Goal: Task Accomplishment & Management: Use online tool/utility

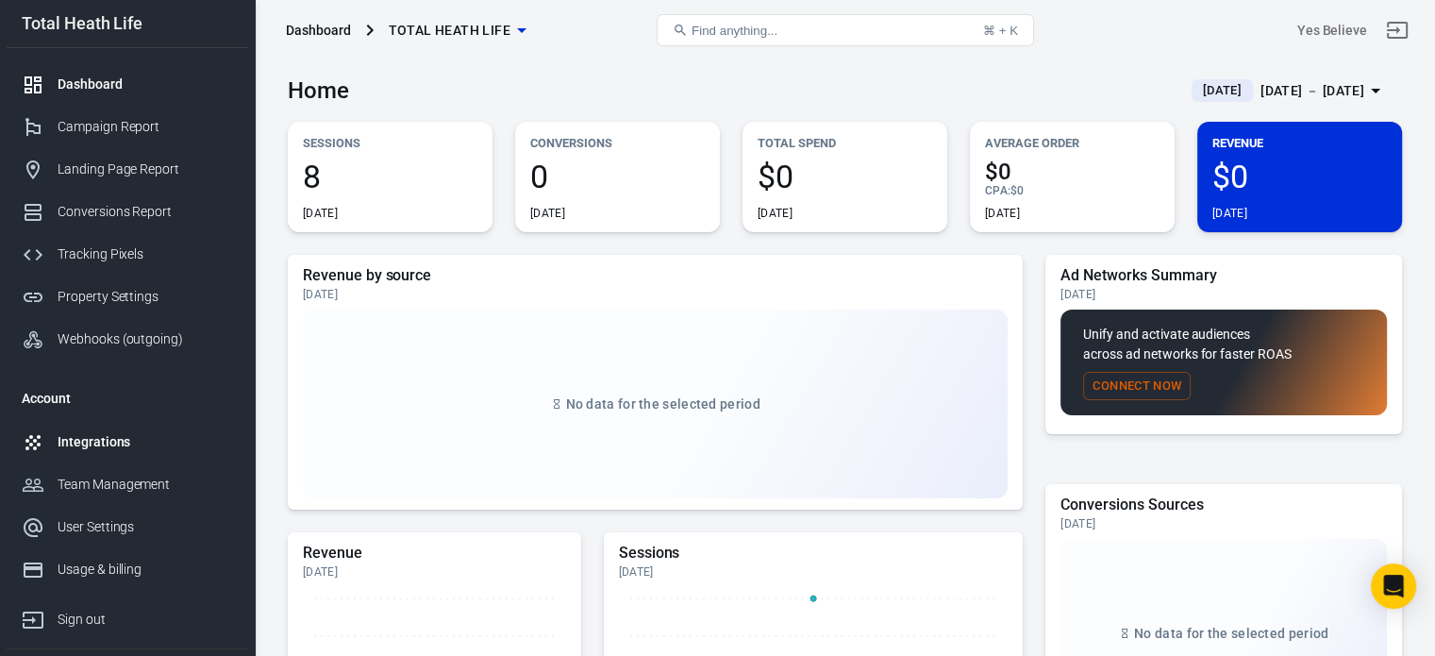
click at [113, 437] on div "Integrations" at bounding box center [146, 442] width 176 height 20
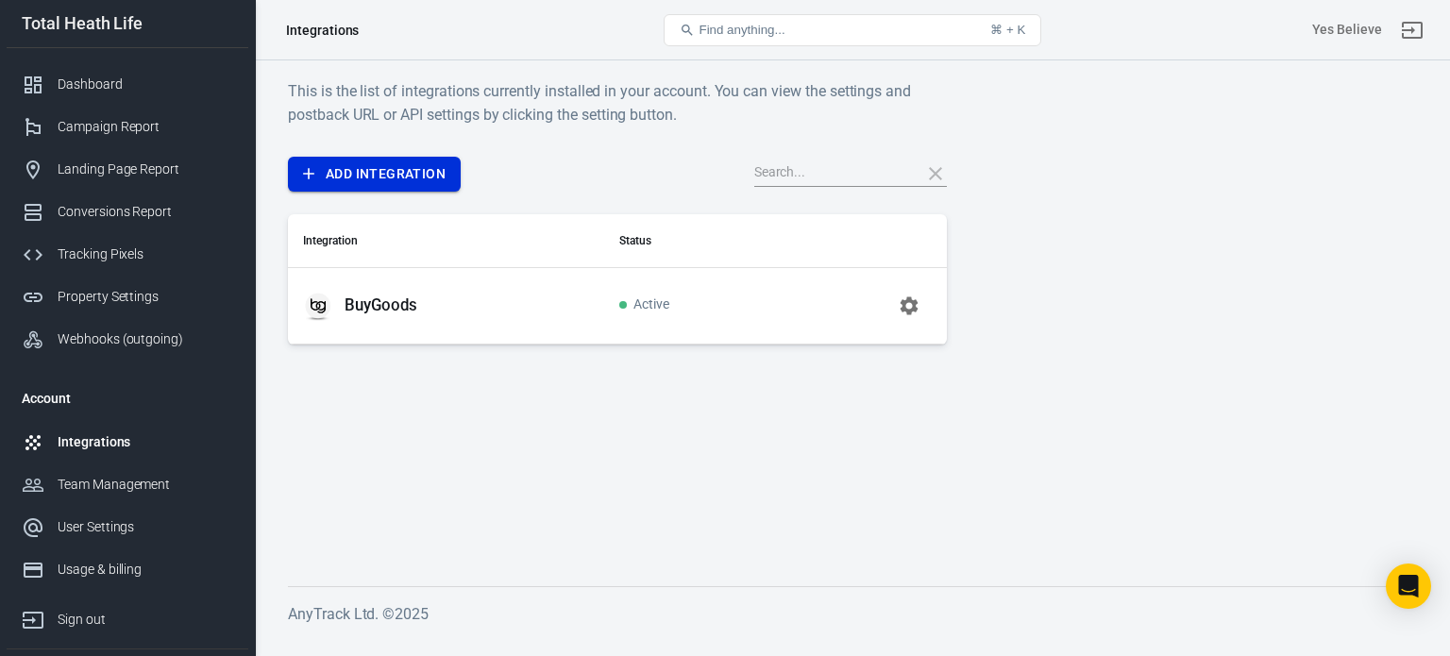
click at [413, 172] on link "Add Integration" at bounding box center [374, 174] width 173 height 35
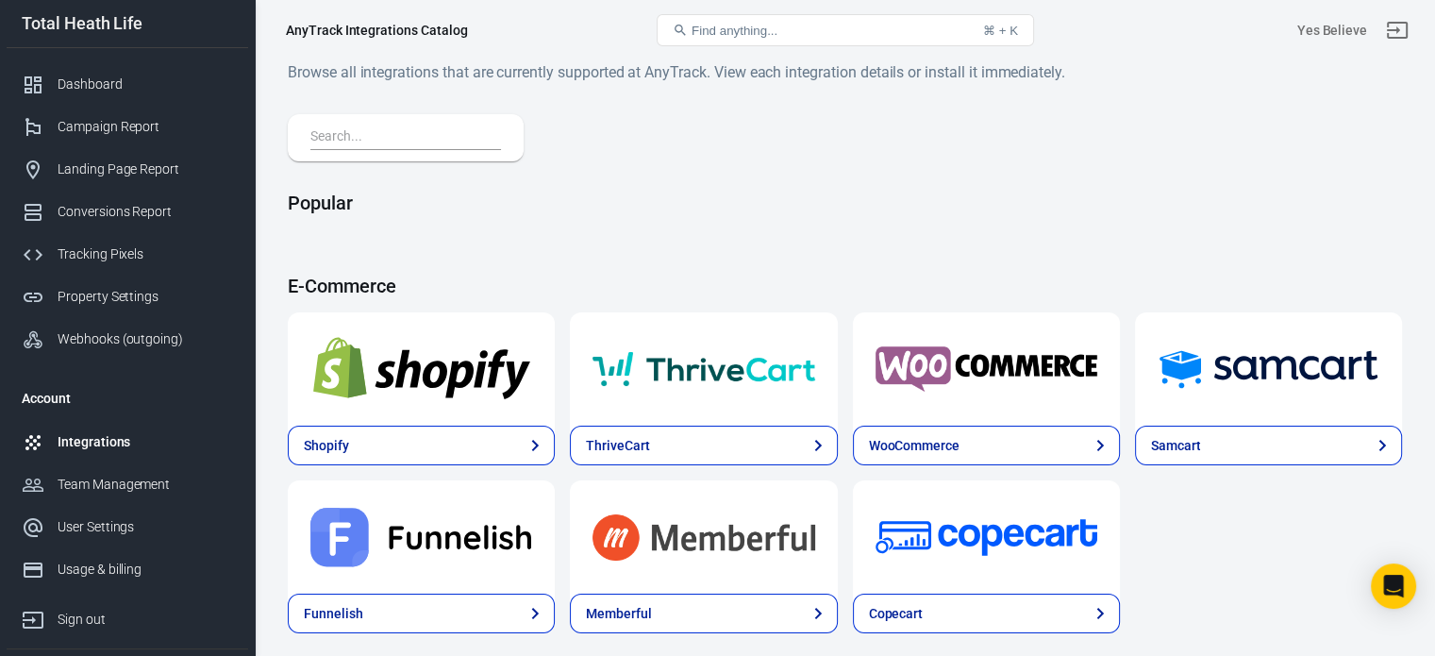
click at [758, 30] on span "Find anything..." at bounding box center [735, 31] width 86 height 14
click at [358, 145] on input "text" at bounding box center [401, 138] width 183 height 25
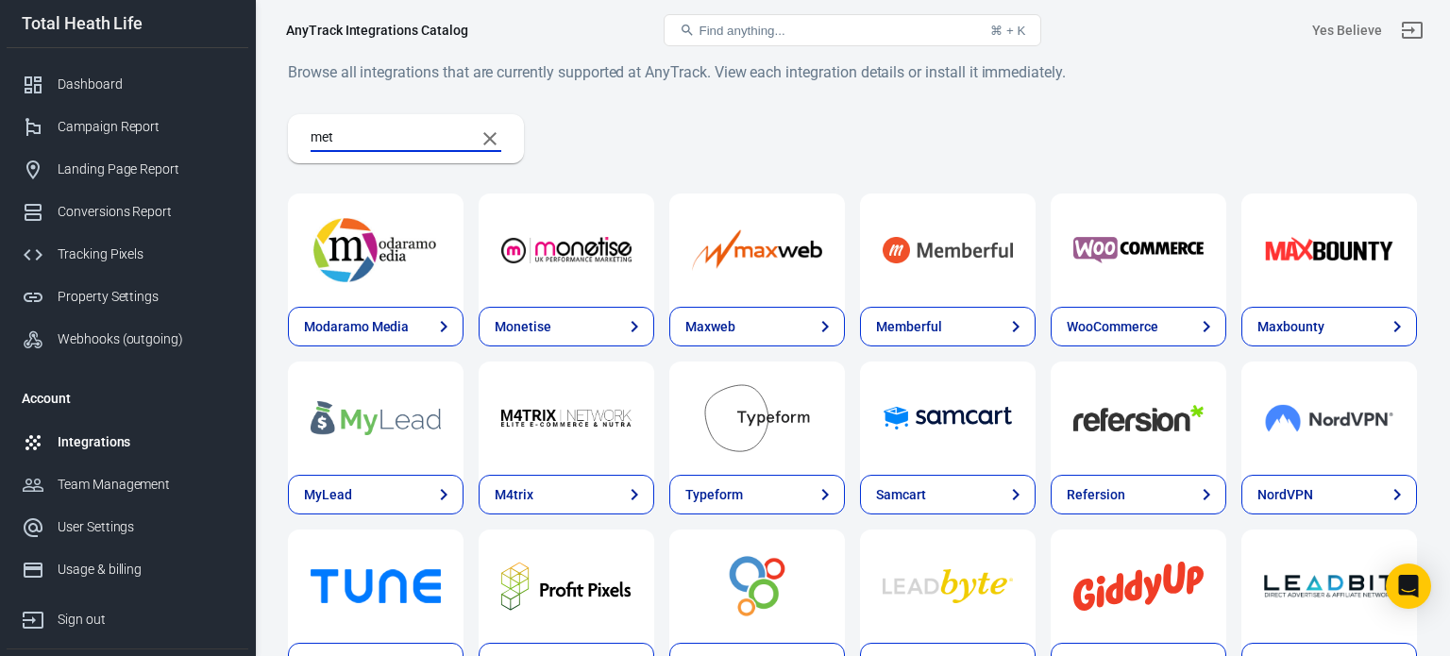
type input "meta"
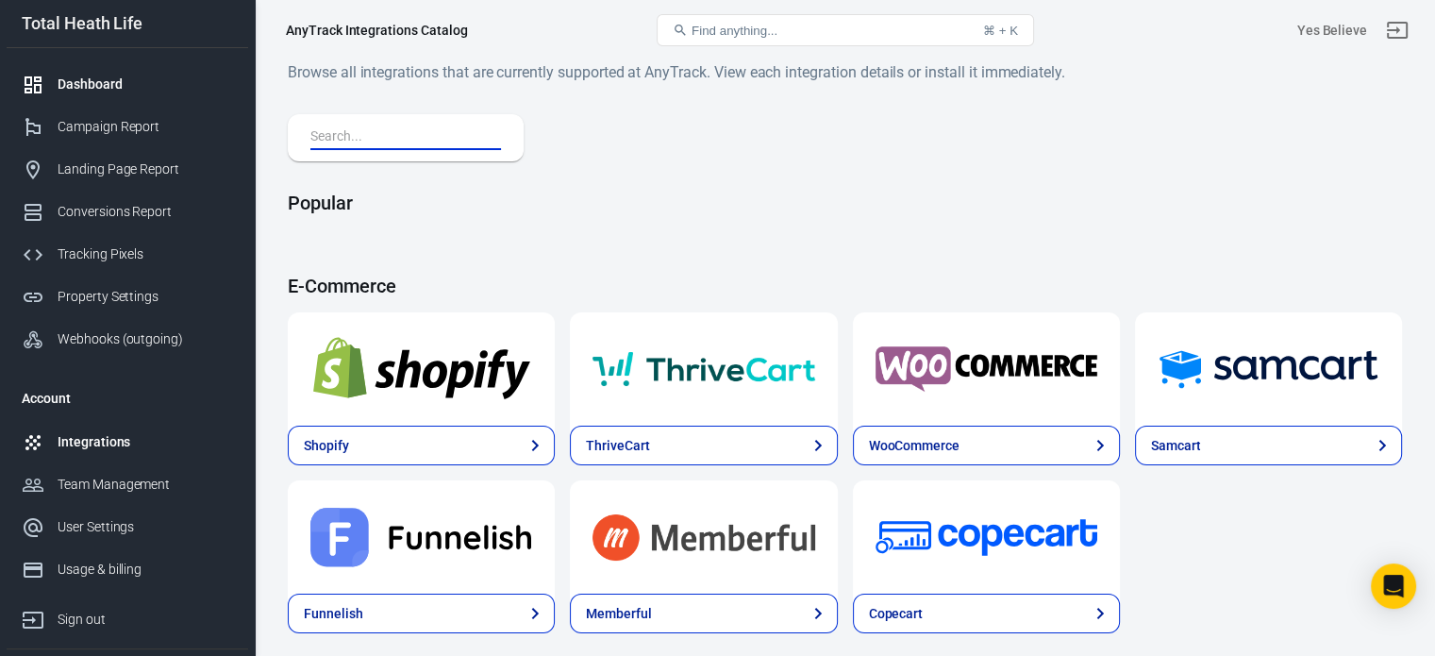
click at [107, 77] on div "Dashboard" at bounding box center [146, 85] width 176 height 20
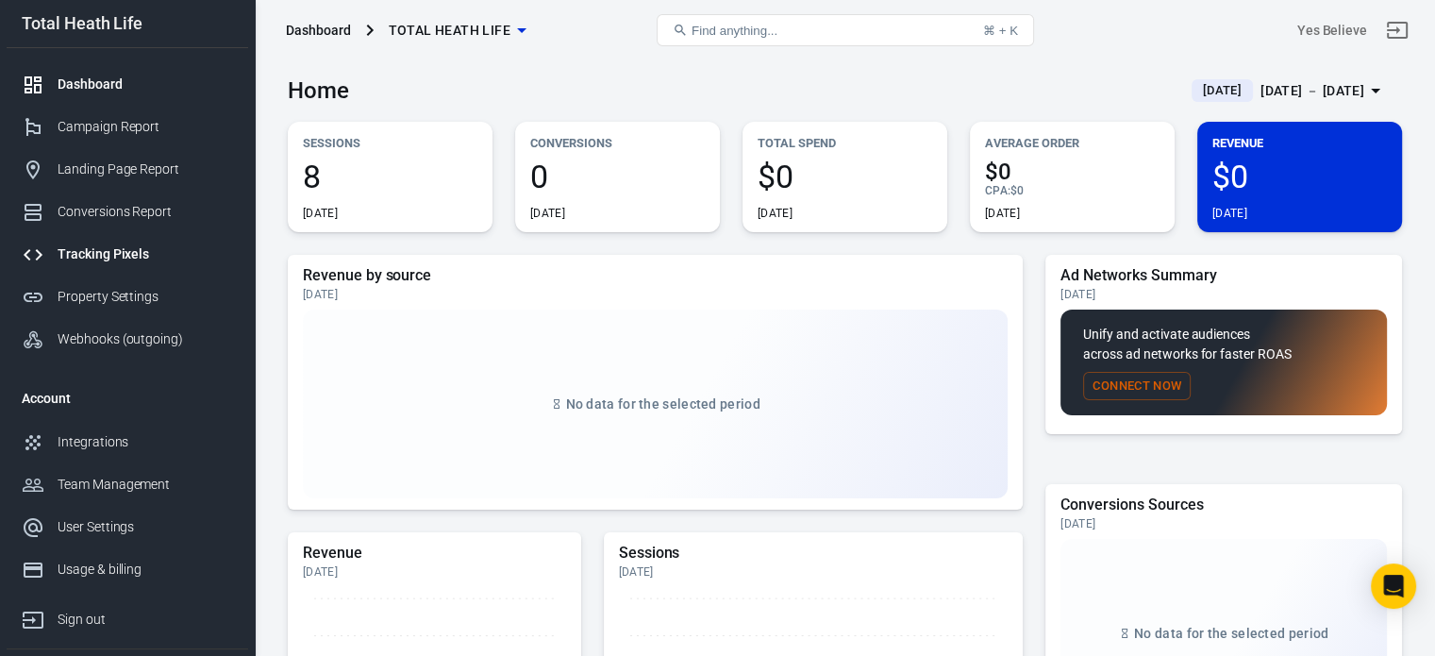
click at [125, 254] on div "Tracking Pixels" at bounding box center [146, 254] width 176 height 20
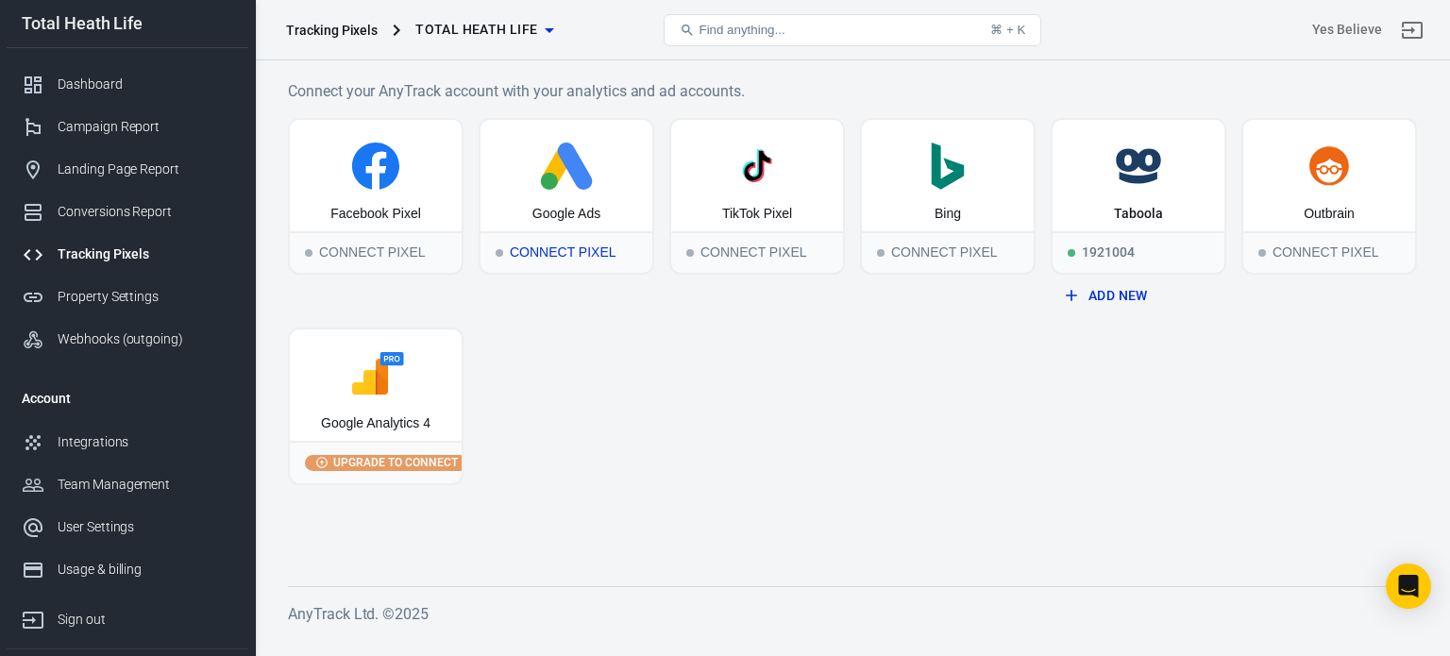
click at [556, 185] on icon at bounding box center [566, 166] width 157 height 47
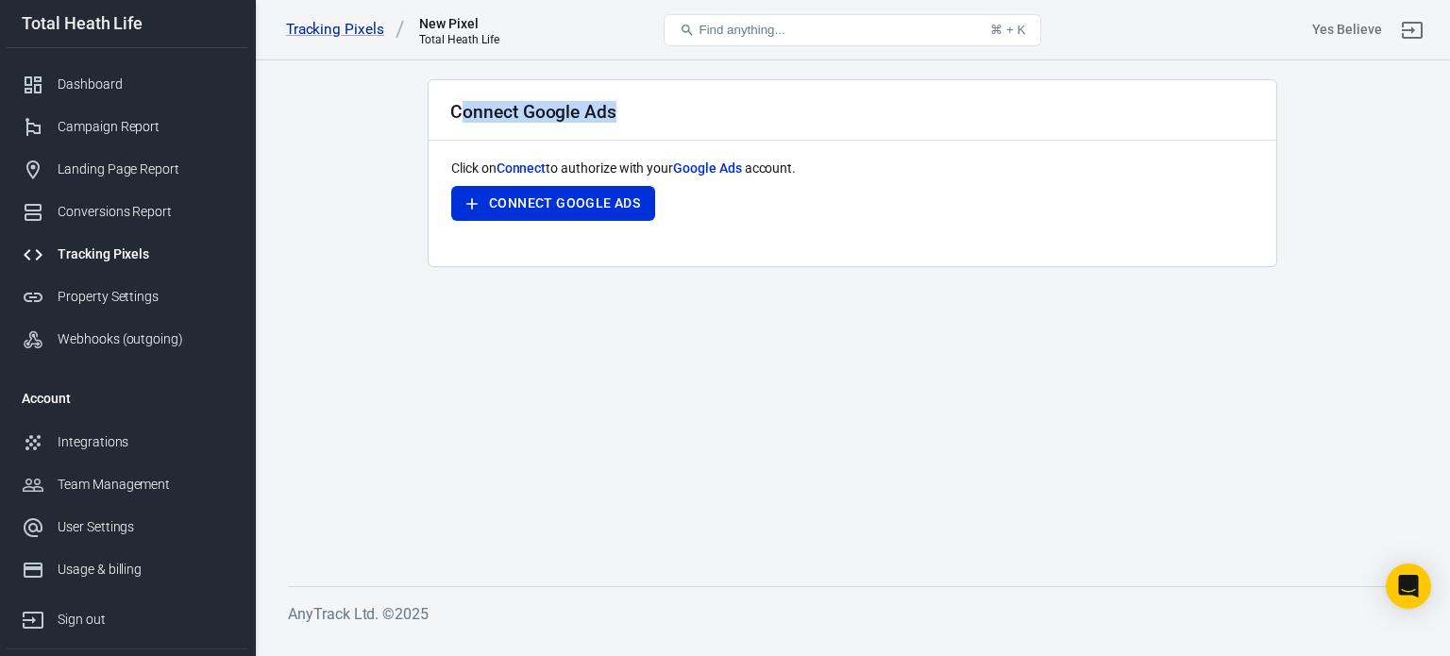
drag, startPoint x: 511, startPoint y: 107, endPoint x: 621, endPoint y: 107, distance: 110.4
click at [621, 107] on div "Connect Google Ads" at bounding box center [851, 110] width 847 height 60
click at [609, 108] on h2 "Connect Google Ads" at bounding box center [533, 112] width 166 height 20
drag, startPoint x: 617, startPoint y: 108, endPoint x: 450, endPoint y: 112, distance: 167.1
click at [450, 112] on div "Connect Google Ads" at bounding box center [851, 110] width 847 height 60
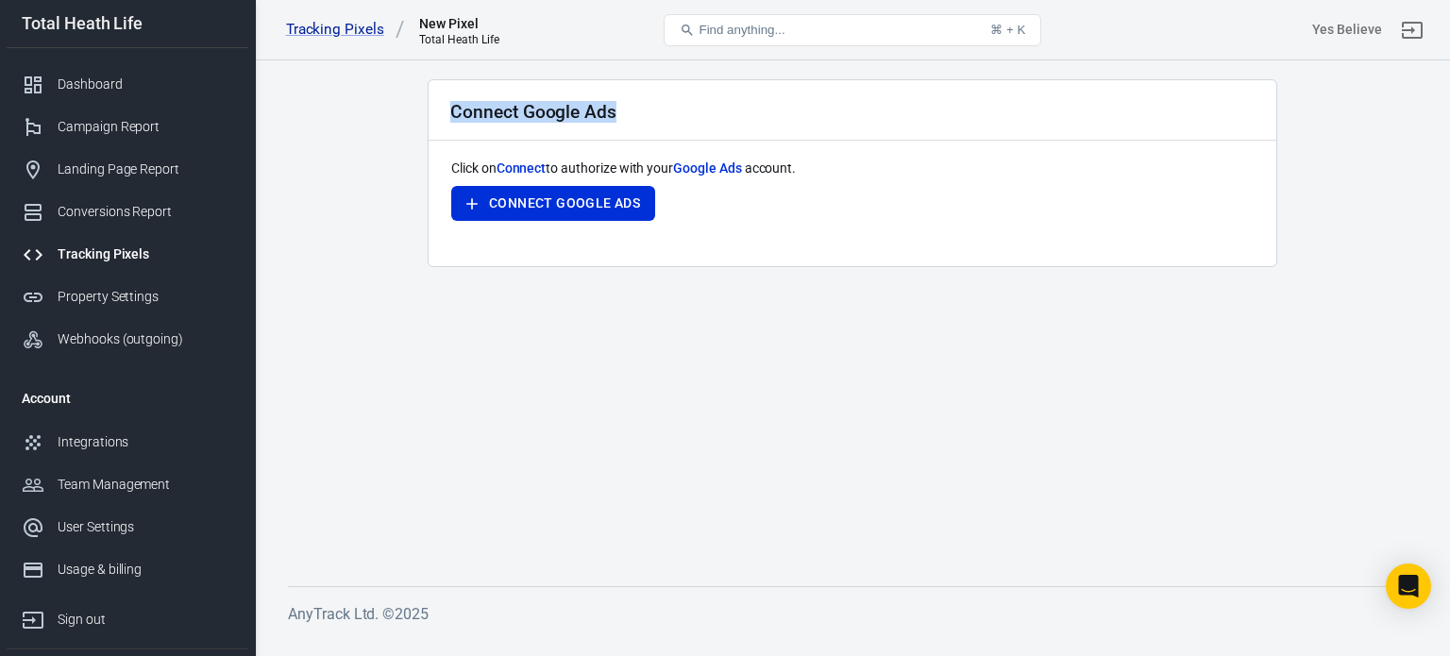
click at [450, 112] on h2 "Connect Google Ads" at bounding box center [533, 112] width 166 height 20
drag, startPoint x: 450, startPoint y: 112, endPoint x: 824, endPoint y: 184, distance: 380.5
click at [824, 184] on div "Connect Google Ads Click on Connect to authorize with your Google Ads account. …" at bounding box center [852, 173] width 849 height 188
click at [824, 184] on div "Click on Connect to authorize with your Google Ads account. Connect Google Ads" at bounding box center [852, 201] width 802 height 85
click at [340, 29] on link "Tracking Pixels" at bounding box center [345, 30] width 119 height 20
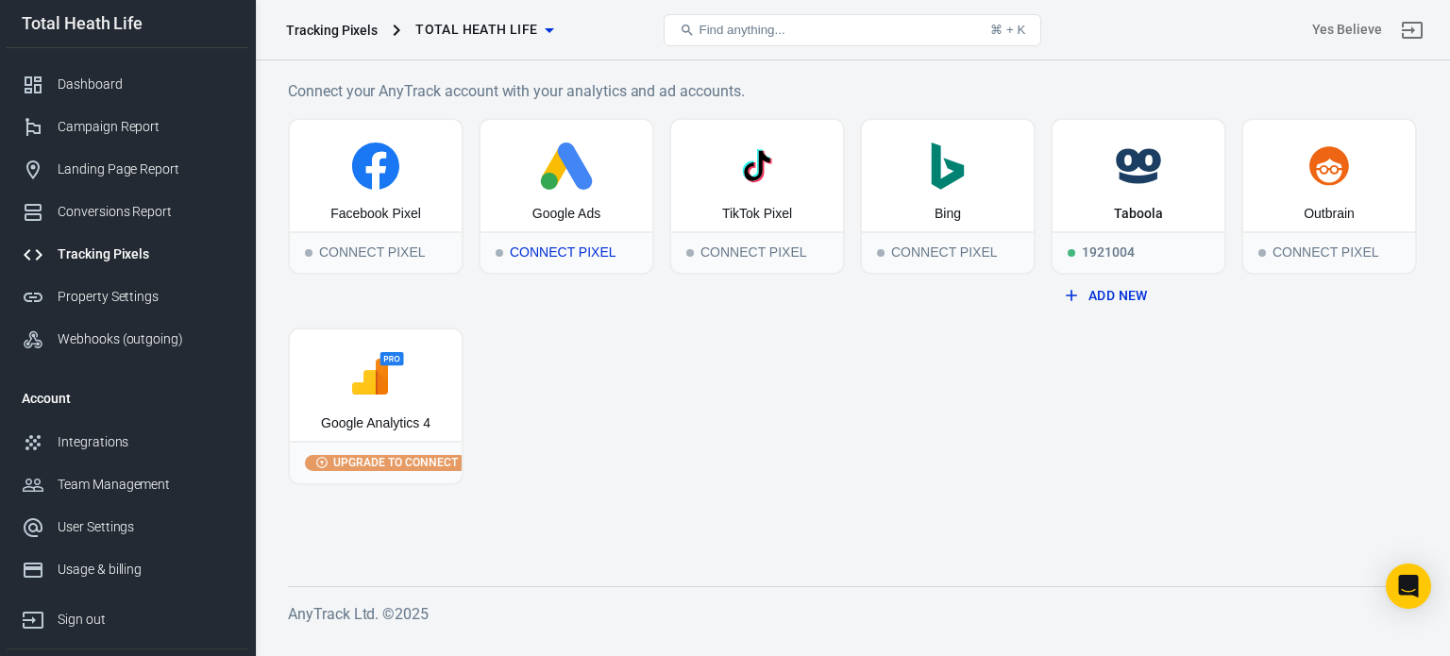
click at [558, 161] on icon at bounding box center [558, 166] width 32 height 39
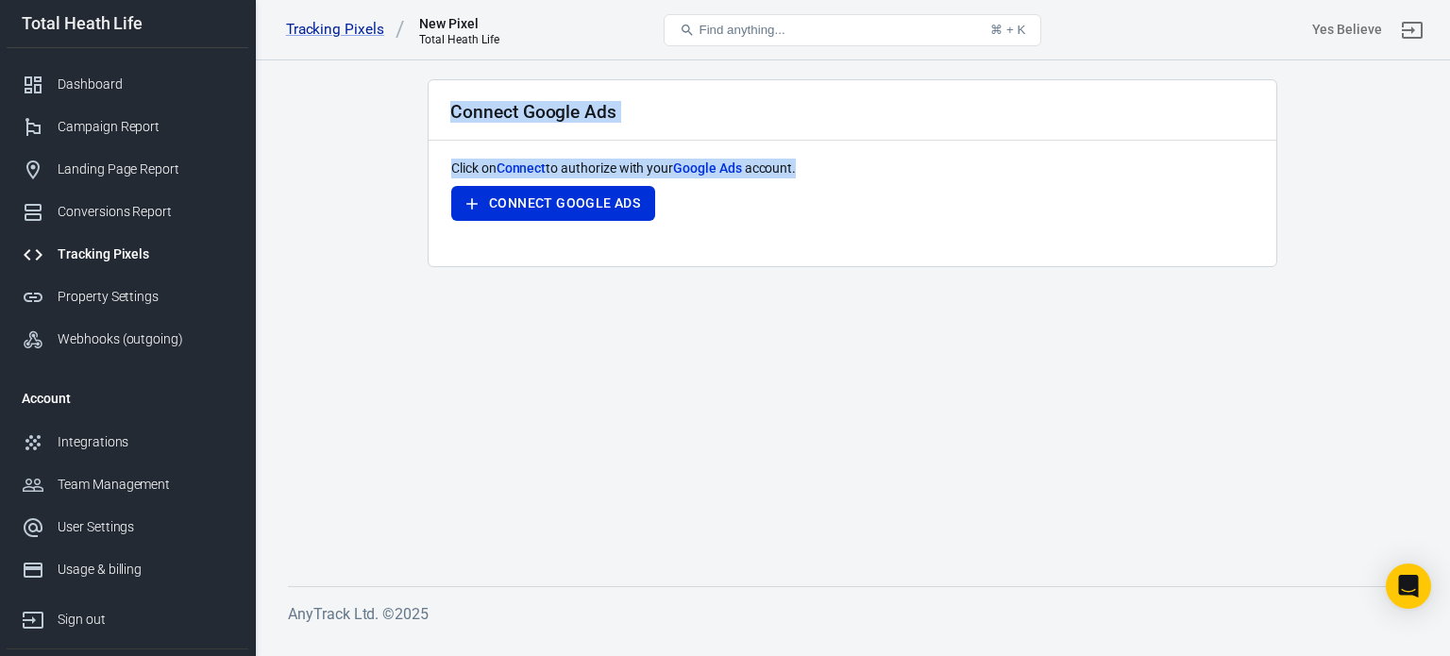
drag, startPoint x: 475, startPoint y: 113, endPoint x: 819, endPoint y: 168, distance: 348.8
click at [819, 168] on div "Connect Google Ads Click on Connect to authorize with your Google Ads account. …" at bounding box center [852, 173] width 849 height 188
click at [819, 168] on p "Click on Connect to authorize with your Google Ads account." at bounding box center [852, 169] width 802 height 20
